Goal: Task Accomplishment & Management: Use online tool/utility

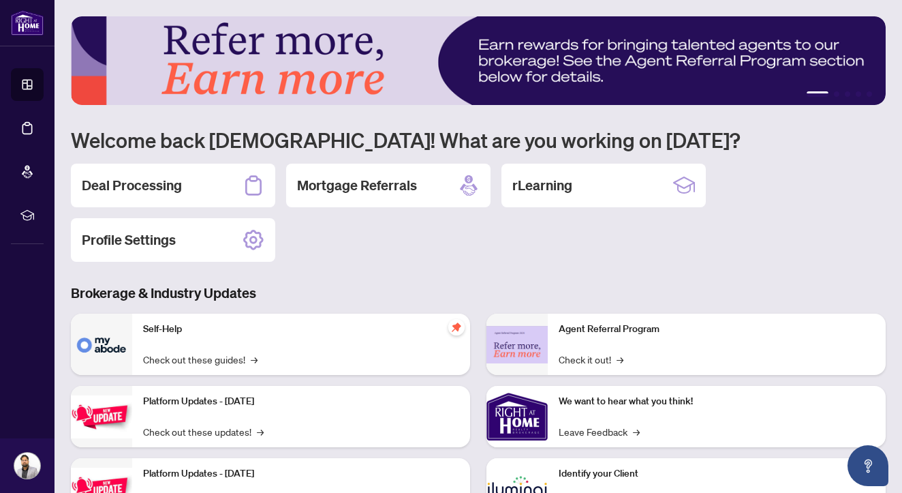
click at [173, 181] on h2 "Deal Processing" at bounding box center [132, 185] width 100 height 19
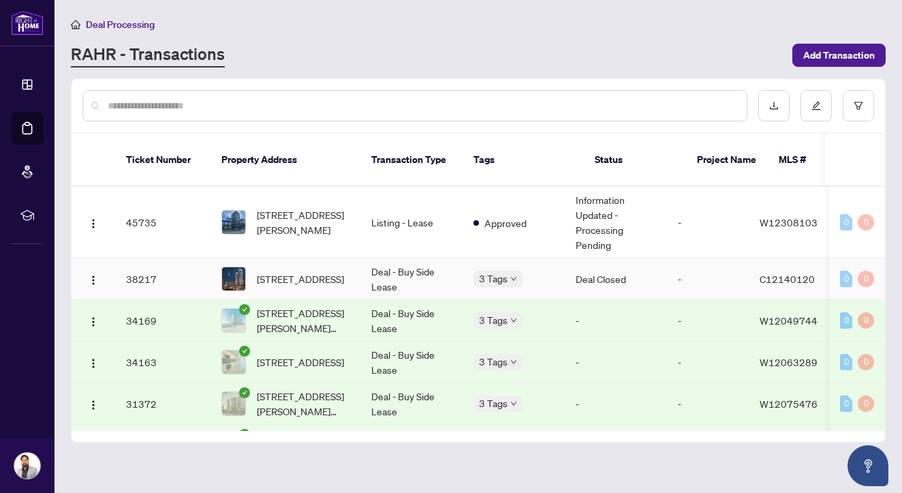
click at [499, 271] on span "3 Tags" at bounding box center [493, 279] width 29 height 16
click at [339, 40] on div "Deal Processing RAHR - Transactions Add Transaction" at bounding box center [478, 41] width 815 height 51
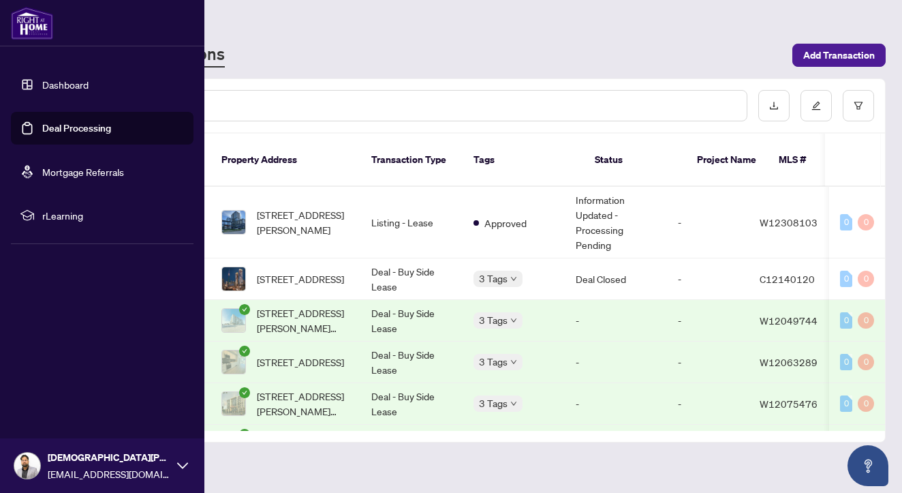
click at [181, 469] on icon at bounding box center [182, 465] width 11 height 11
click at [121, 382] on button "Logout" at bounding box center [102, 384] width 183 height 23
